Goal: Transaction & Acquisition: Purchase product/service

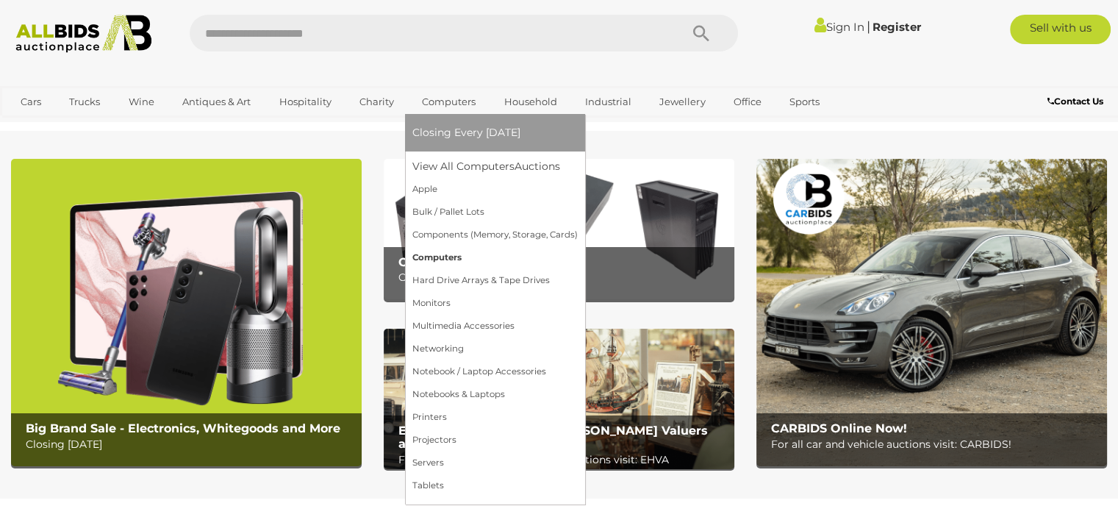
click at [449, 252] on link "Computers" at bounding box center [494, 257] width 165 height 23
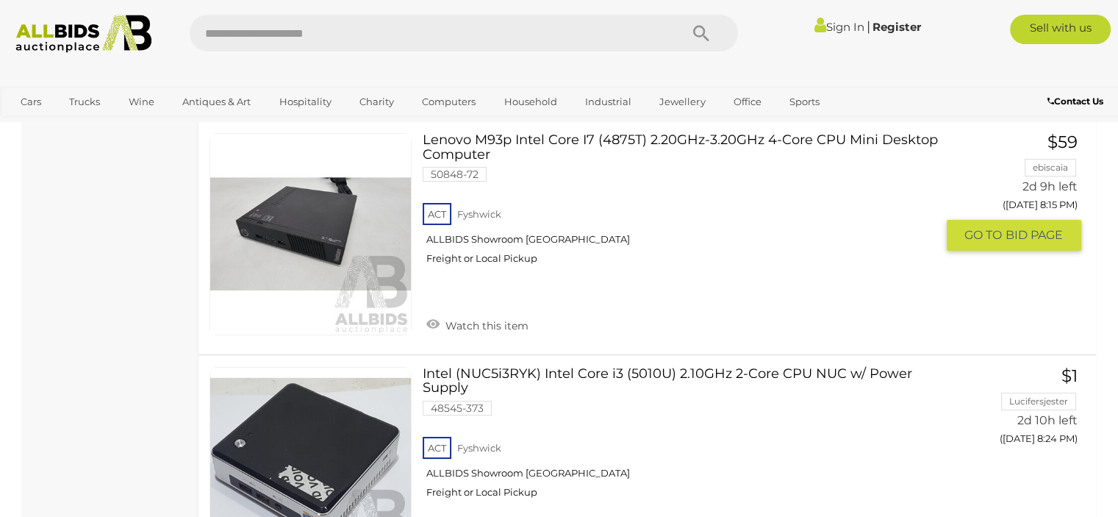
scroll to position [5588, 0]
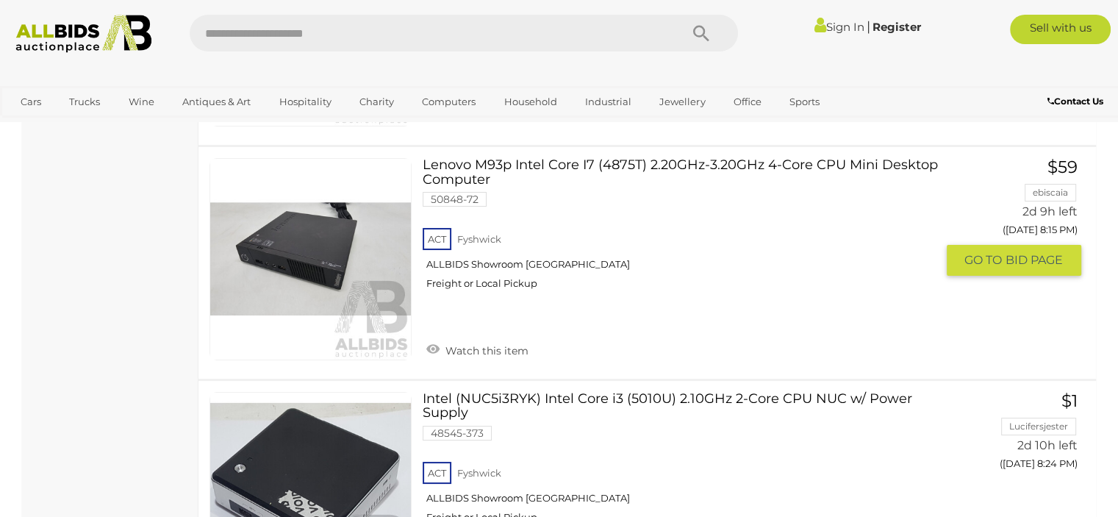
click at [574, 158] on link "Lenovo M93p Intel Core I7 (4875T) 2.20GHz-3.20GHz 4-Core CPU Mini Desktop Compu…" at bounding box center [684, 229] width 501 height 143
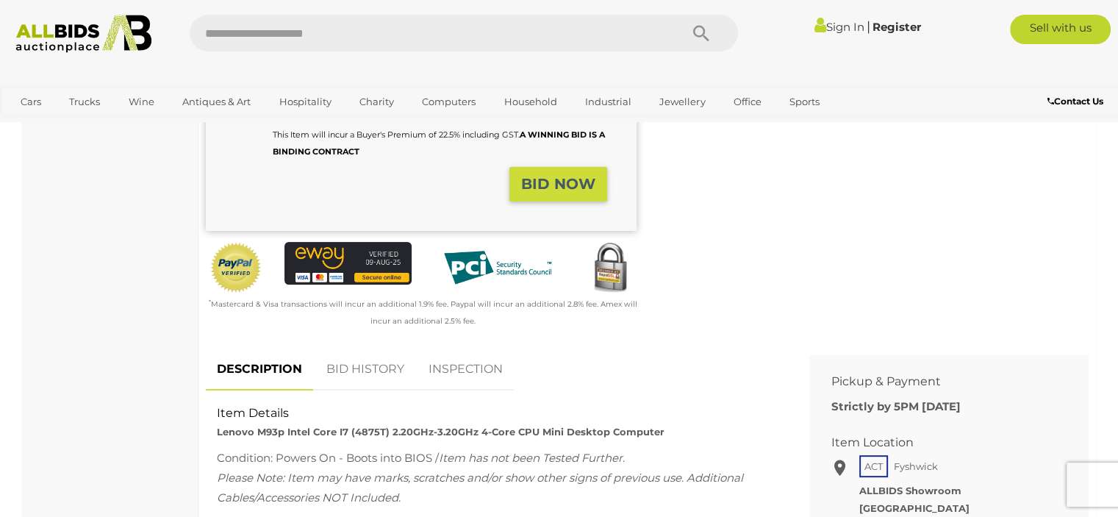
scroll to position [368, 0]
